Goal: Task Accomplishment & Management: Use online tool/utility

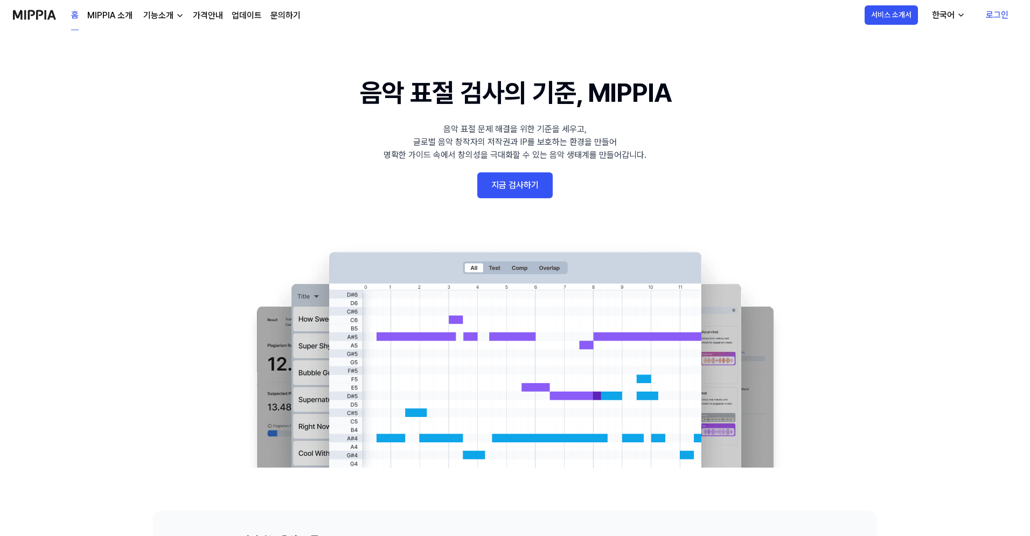
click at [992, 13] on link "로그인" at bounding box center [997, 15] width 40 height 30
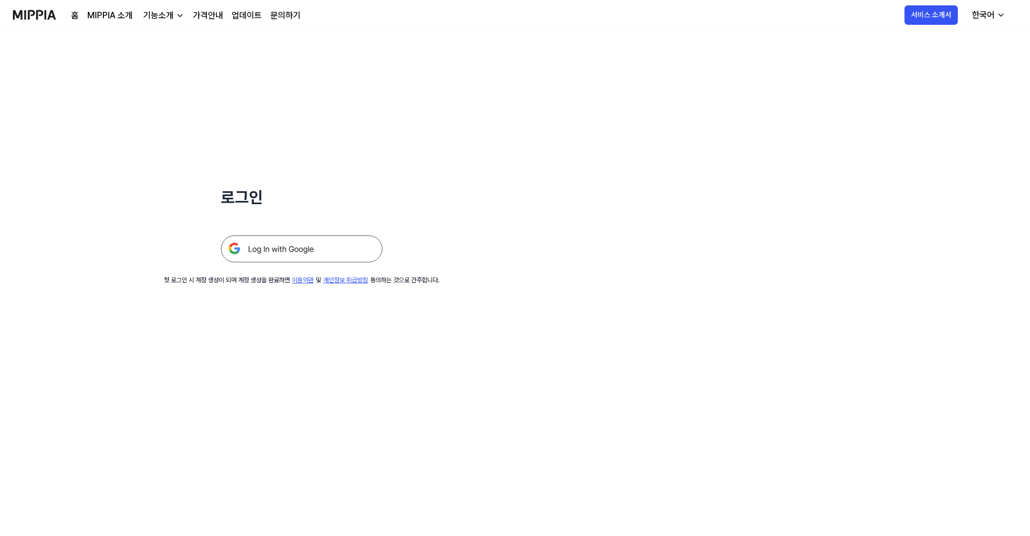
click at [355, 253] on img at bounding box center [302, 248] width 162 height 27
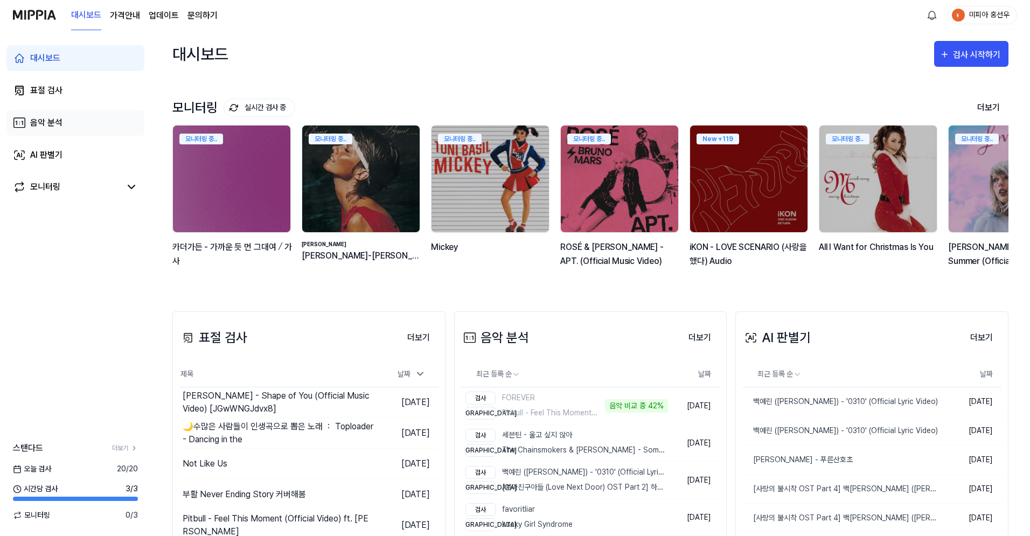
click at [88, 122] on link "음악 분석" at bounding box center [75, 123] width 138 height 26
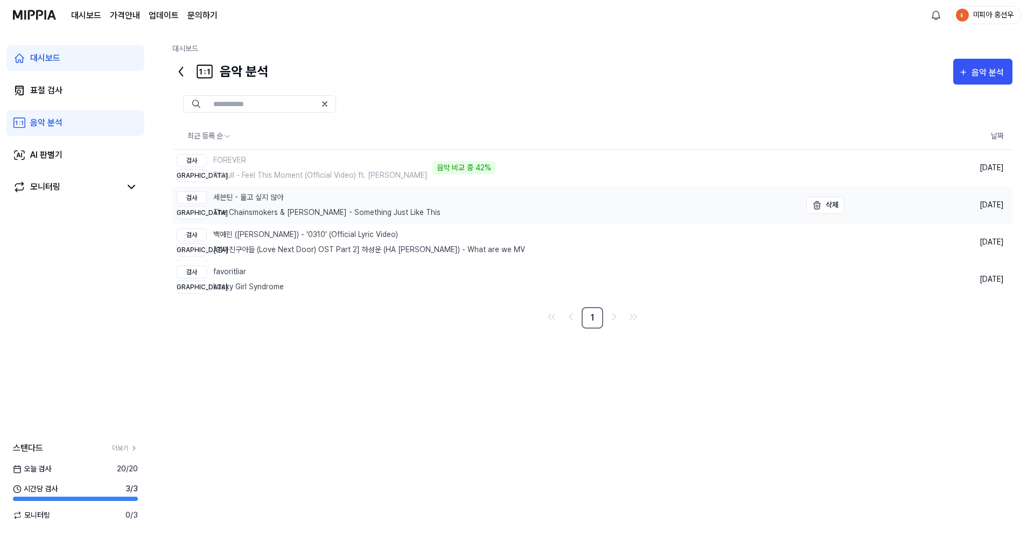
click at [254, 209] on div "비교 The Chainsmokers & [PERSON_NAME] - Something Just Like This" at bounding box center [309, 212] width 264 height 13
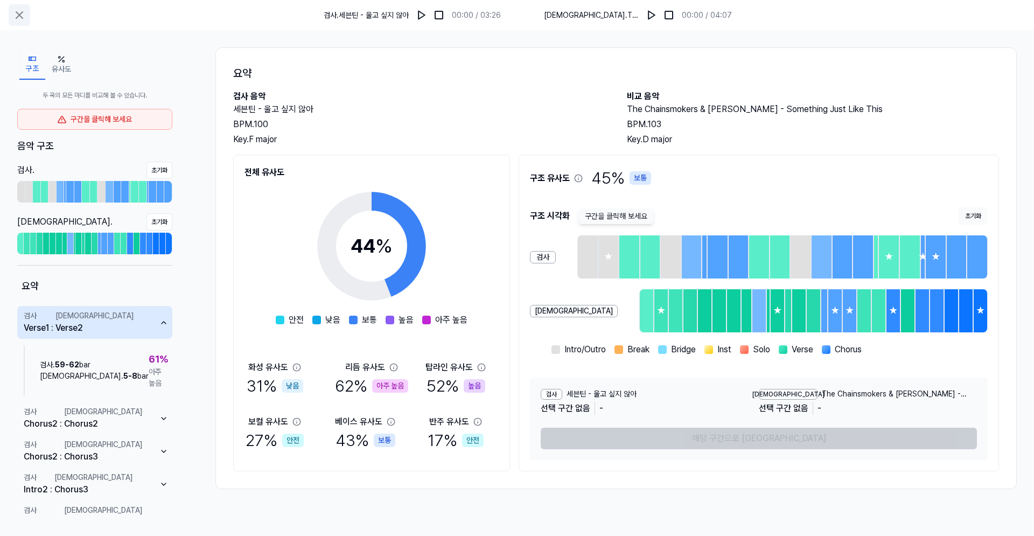
click at [15, 11] on icon at bounding box center [19, 15] width 13 height 13
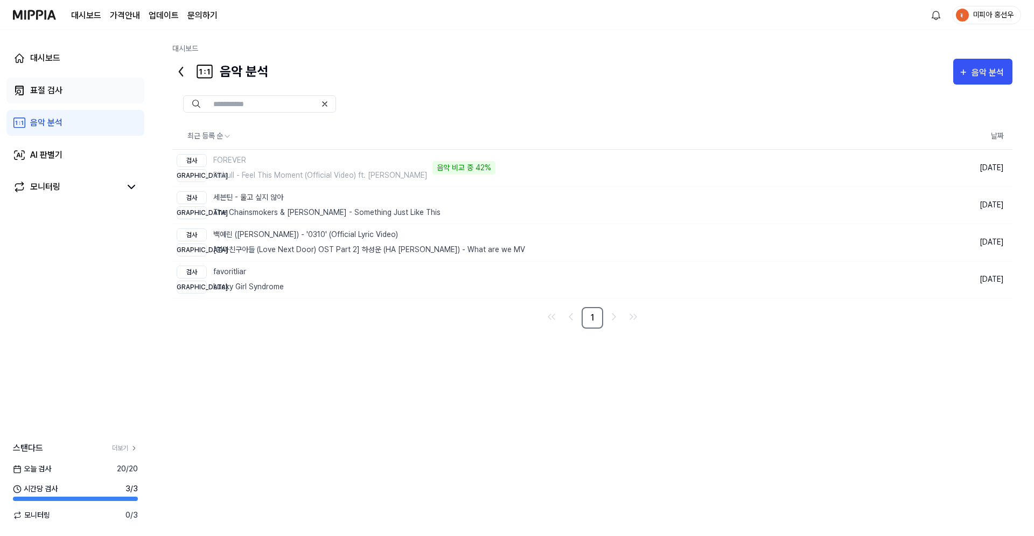
click at [31, 94] on div "표절 검사" at bounding box center [46, 90] width 32 height 13
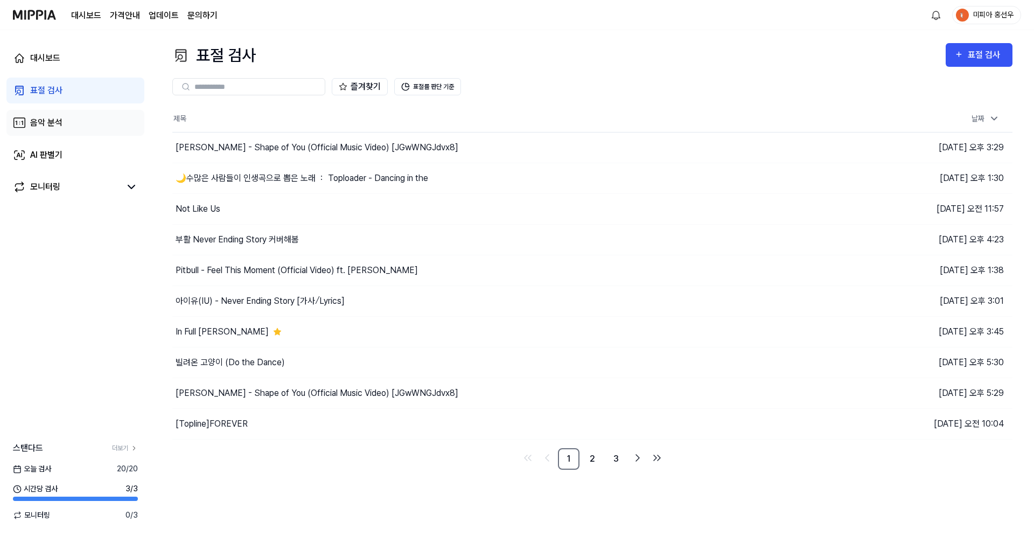
click at [35, 114] on link "음악 분석" at bounding box center [75, 123] width 138 height 26
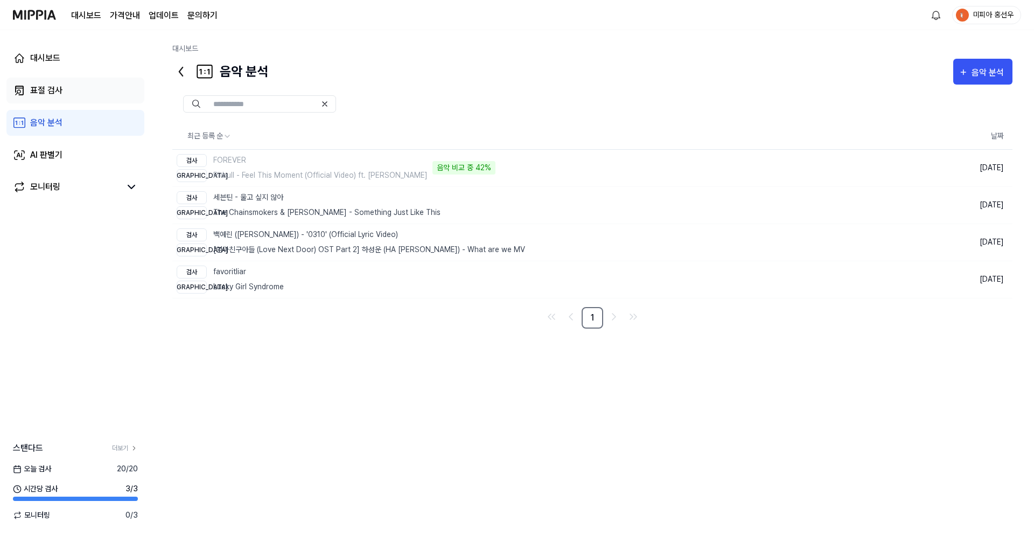
click at [44, 93] on div "표절 검사" at bounding box center [46, 90] width 32 height 13
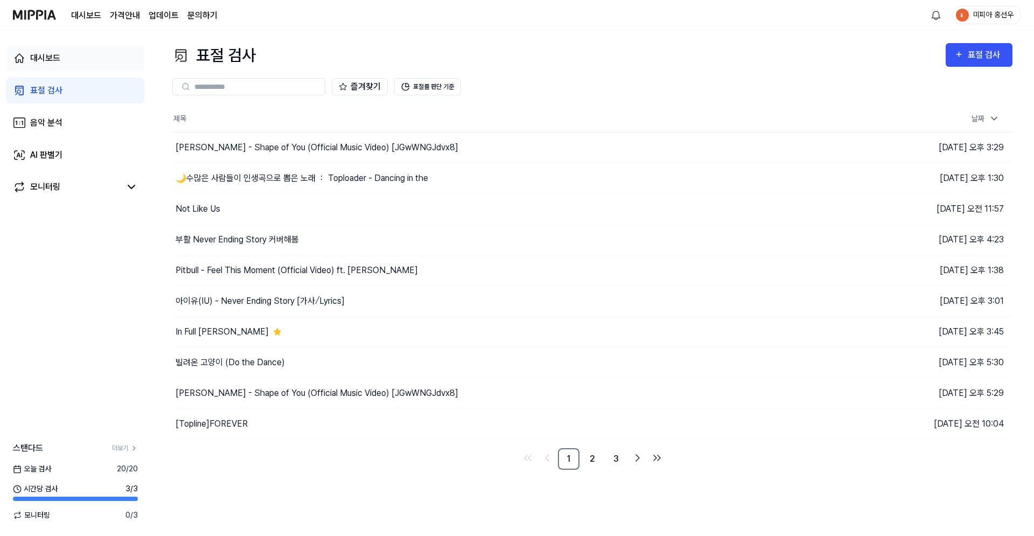
click at [51, 71] on link "대시보드" at bounding box center [75, 58] width 138 height 26
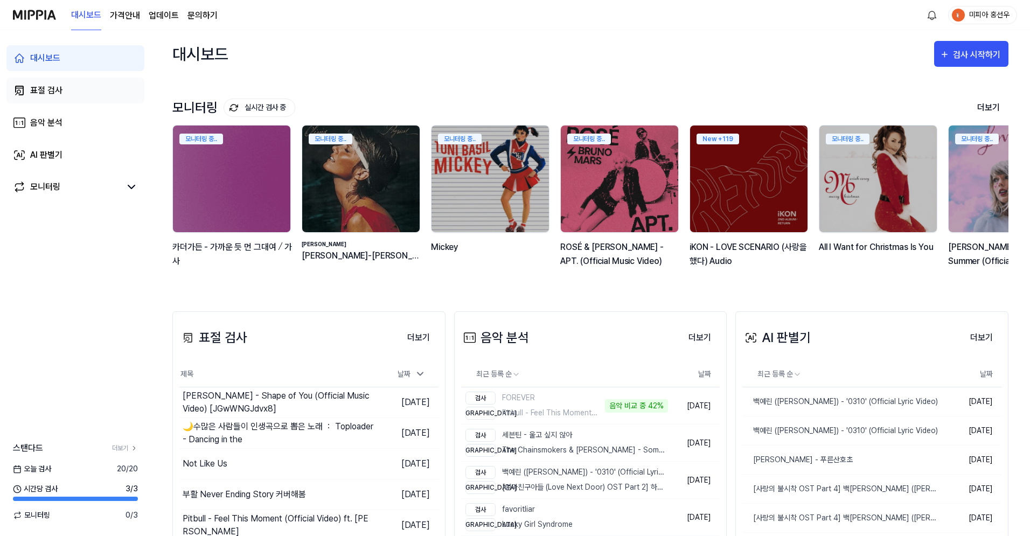
click at [53, 87] on div "표절 검사" at bounding box center [46, 90] width 32 height 13
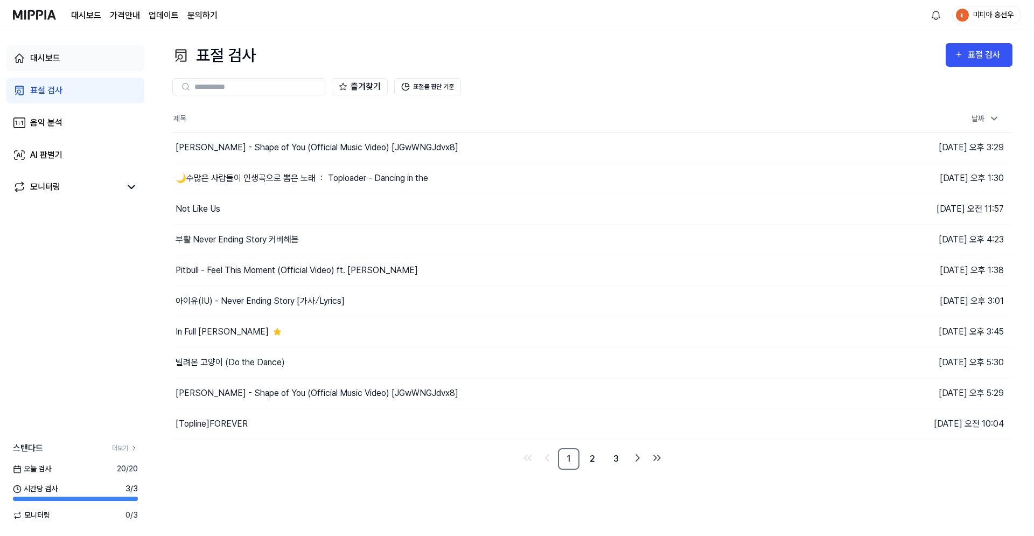
click at [88, 53] on link "대시보드" at bounding box center [75, 58] width 138 height 26
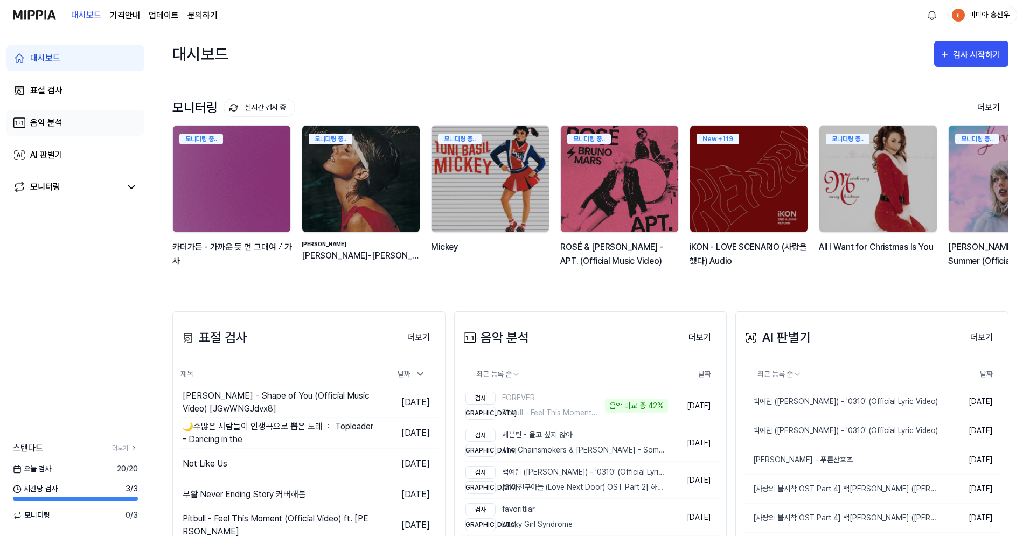
click at [60, 127] on div "음악 분석" at bounding box center [46, 122] width 32 height 13
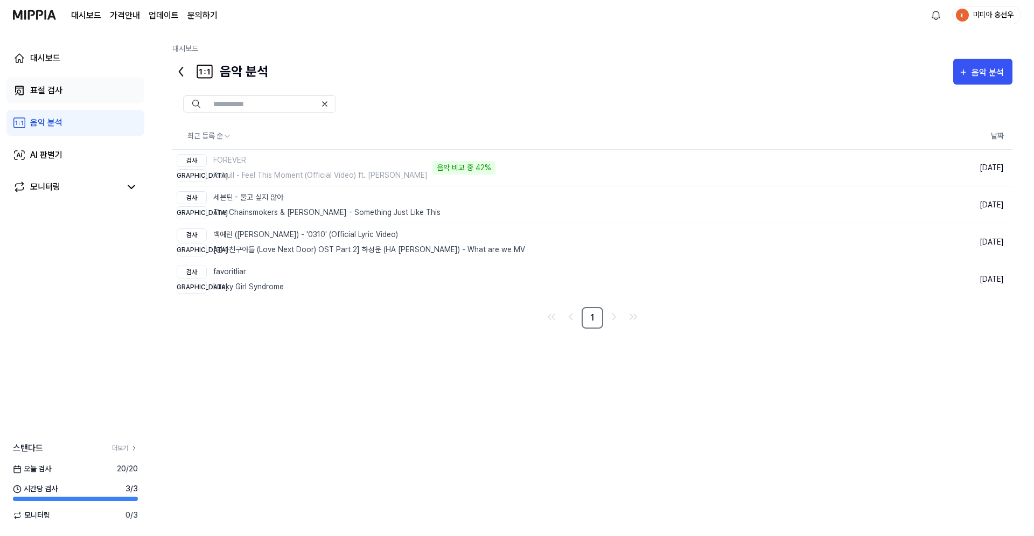
click at [68, 92] on link "표절 검사" at bounding box center [75, 91] width 138 height 26
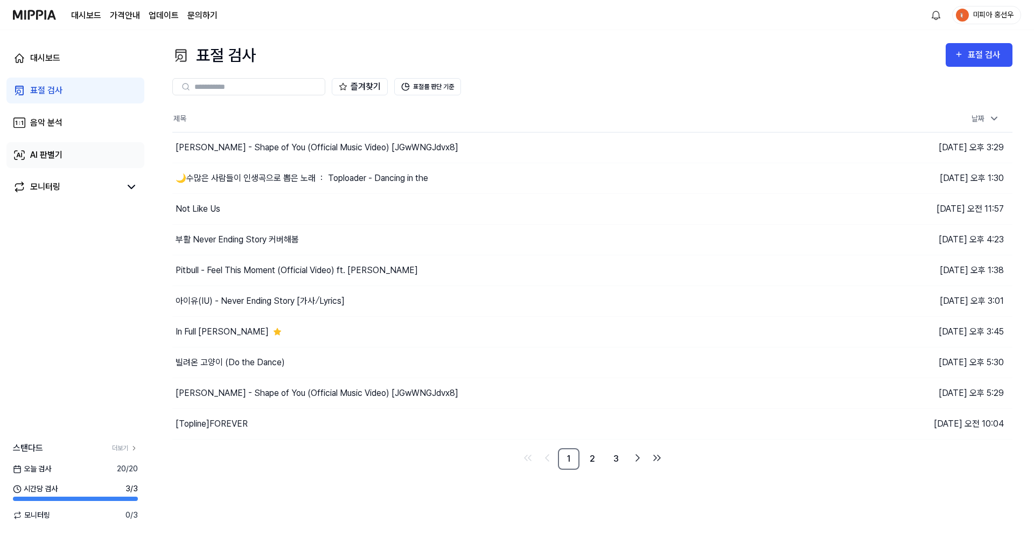
click at [70, 161] on link "AI 판별기" at bounding box center [75, 155] width 138 height 26
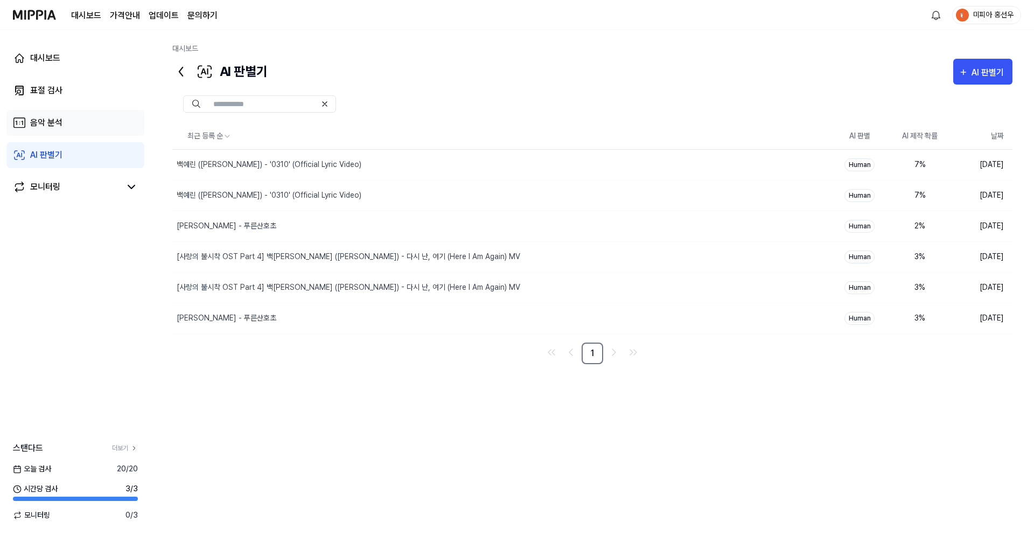
click at [66, 116] on link "음악 분석" at bounding box center [75, 123] width 138 height 26
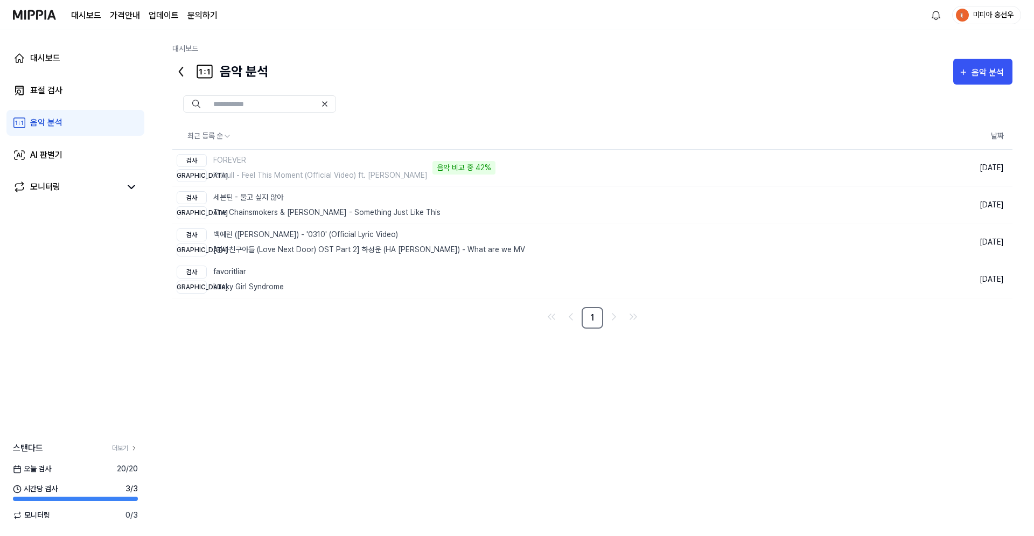
click at [67, 136] on div "대시보드 표절 검사 음악 분석 AI 판별기 모니터링" at bounding box center [75, 122] width 151 height 185
